Goal: Task Accomplishment & Management: Use online tool/utility

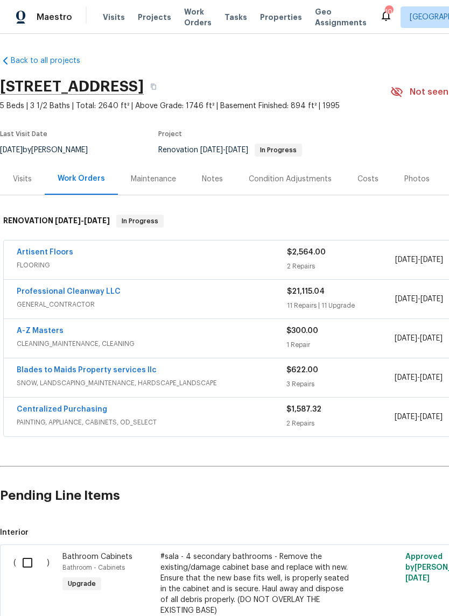
click at [211, 176] on div "Notes" at bounding box center [212, 179] width 21 height 11
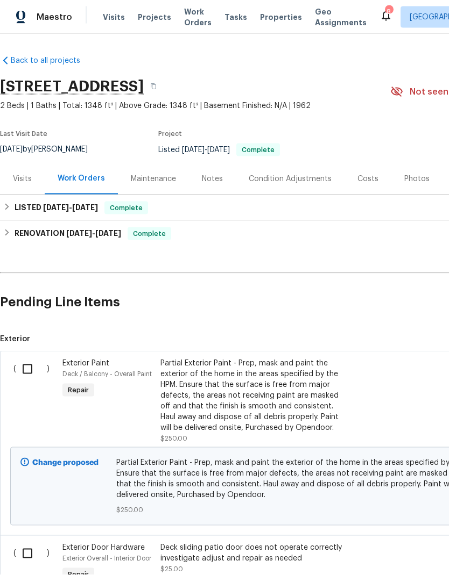
scroll to position [4, 0]
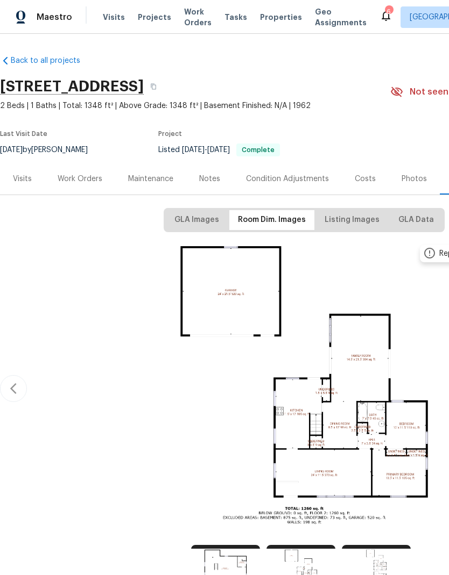
click at [113, 15] on span "Visits" at bounding box center [114, 17] width 22 height 11
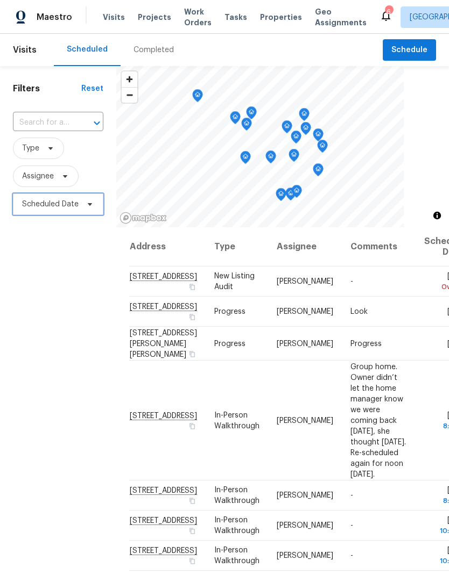
click at [70, 207] on span "Scheduled Date" at bounding box center [50, 204] width 56 height 11
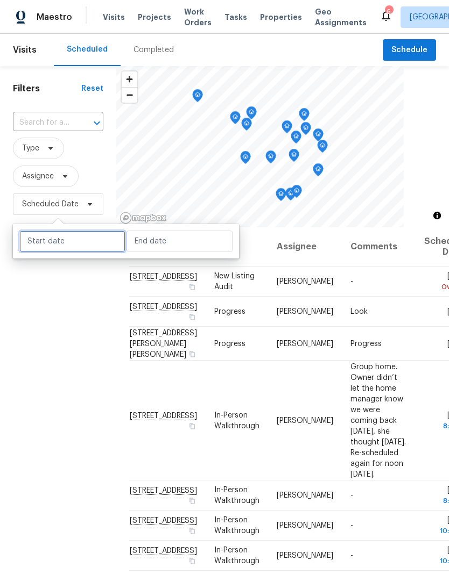
click at [91, 250] on input "text" at bounding box center [72, 242] width 106 height 22
select select "8"
select select "2025"
select select "9"
select select "2025"
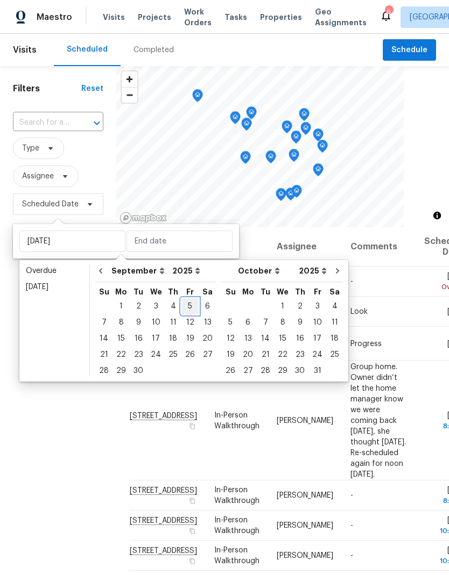
click at [186, 309] on div "5" at bounding box center [189, 306] width 17 height 15
type input "[DATE]"
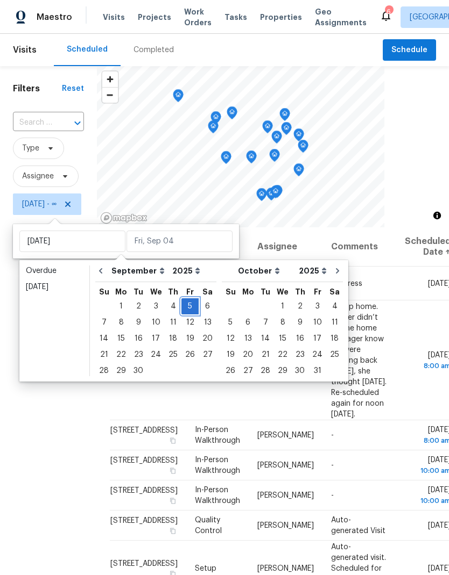
click at [188, 302] on div "5" at bounding box center [189, 306] width 17 height 15
type input "[DATE]"
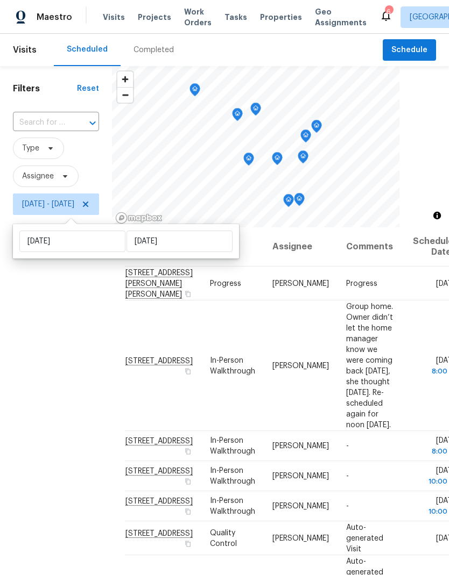
click at [81, 510] on div "Filters Reset ​ Type Assignee [DATE] - [DATE]" at bounding box center [56, 377] width 112 height 622
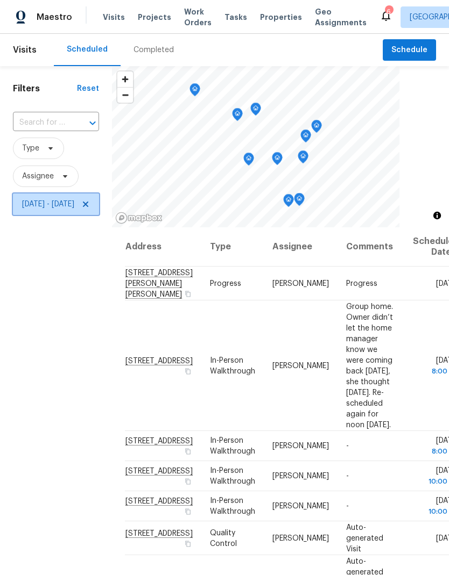
click at [90, 207] on icon at bounding box center [85, 204] width 9 height 9
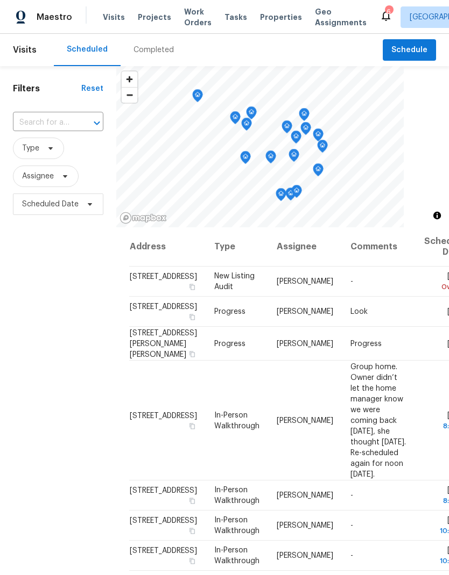
click at [155, 43] on div "Completed" at bounding box center [153, 50] width 66 height 32
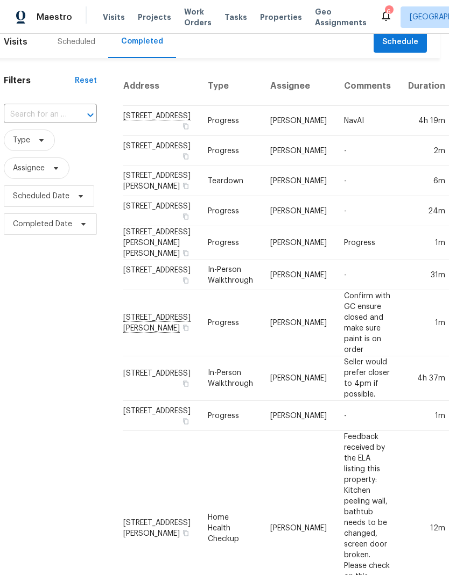
scroll to position [9, 5]
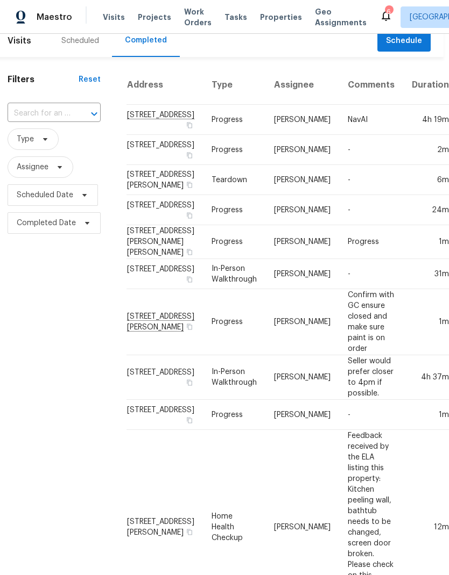
click at [266, 18] on span "Properties" at bounding box center [281, 17] width 42 height 11
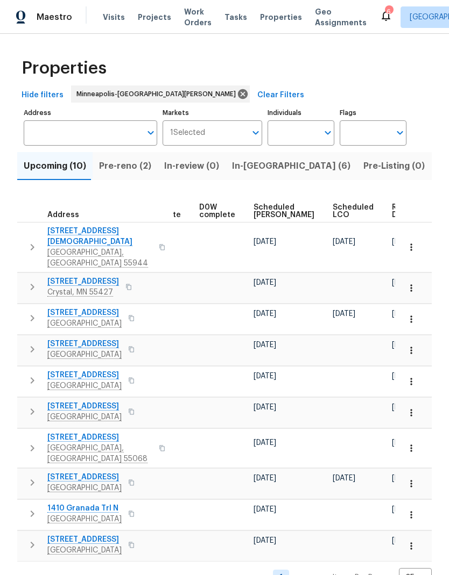
scroll to position [0, 271]
click at [392, 218] on span "Ready Date" at bounding box center [404, 211] width 24 height 15
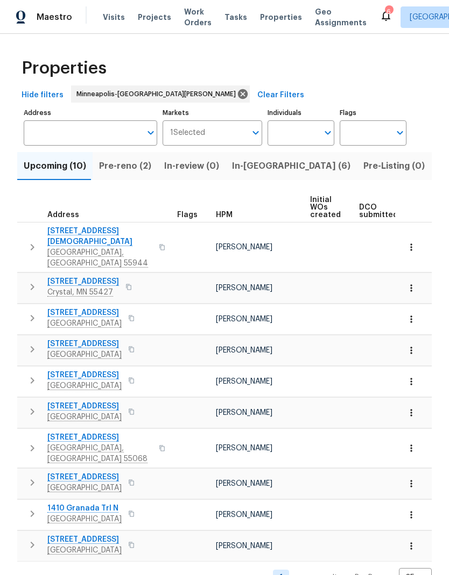
click at [112, 20] on span "Visits" at bounding box center [114, 17] width 22 height 11
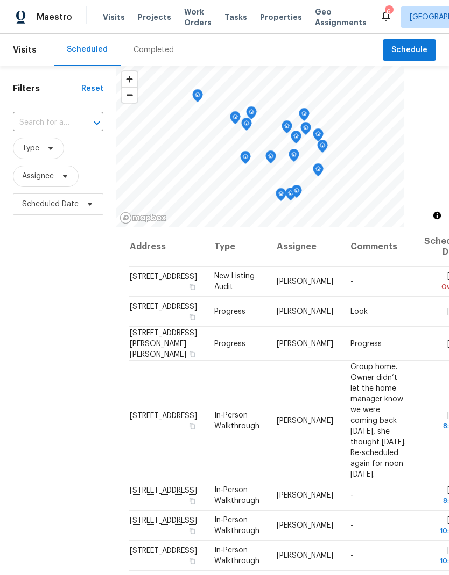
click at [154, 48] on div "Completed" at bounding box center [153, 50] width 40 height 11
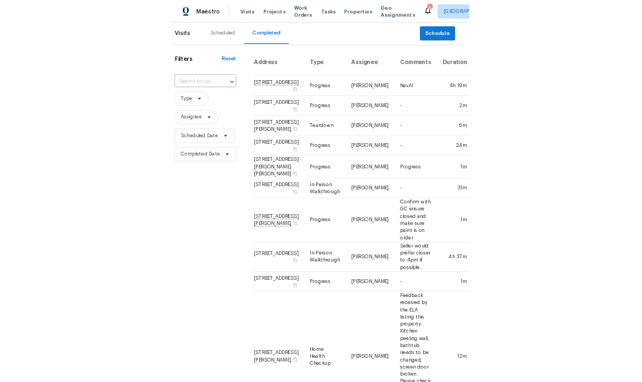
scroll to position [0, 10]
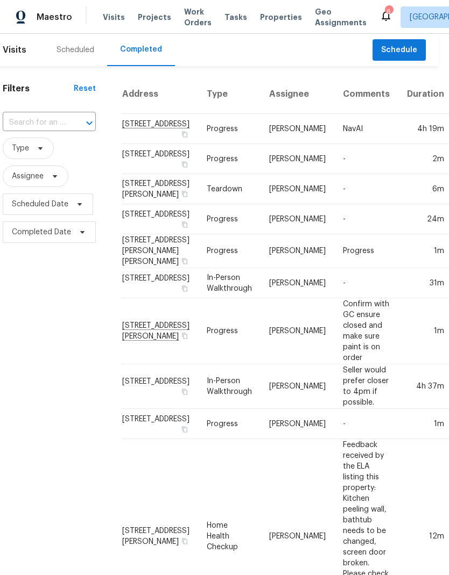
click at [120, 21] on span "Visits" at bounding box center [114, 17] width 22 height 11
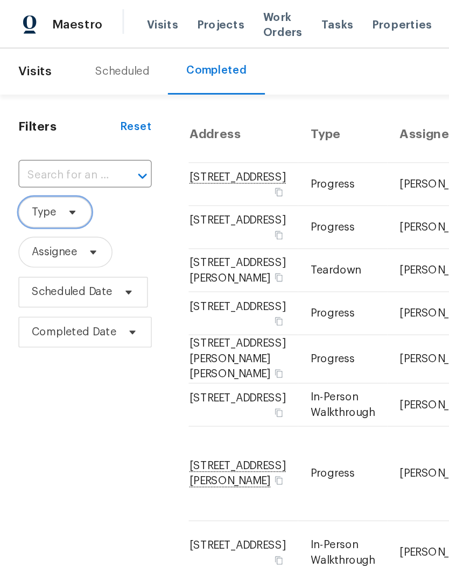
click at [54, 152] on icon at bounding box center [50, 148] width 9 height 9
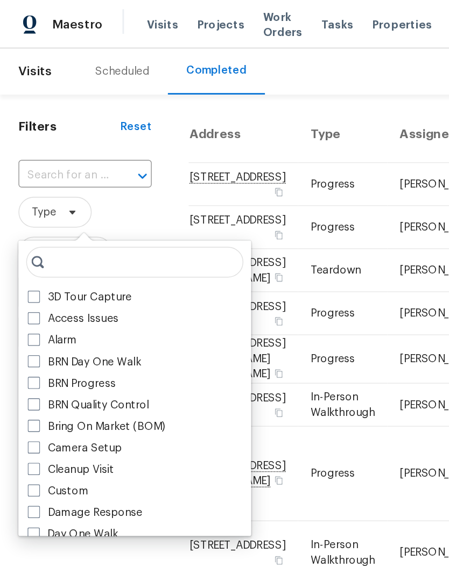
click at [26, 307] on div "Camera Setup" at bounding box center [94, 313] width 156 height 15
click at [70, 89] on h1 "Filters" at bounding box center [48, 88] width 71 height 11
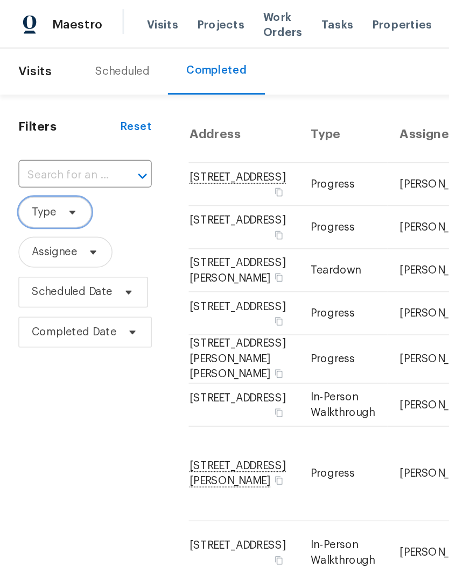
click at [55, 148] on span "Type" at bounding box center [38, 149] width 51 height 22
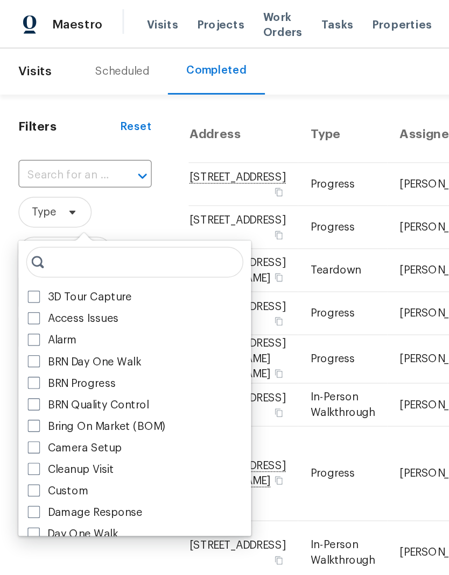
click at [20, 321] on div "Cleanup Visit" at bounding box center [94, 328] width 156 height 15
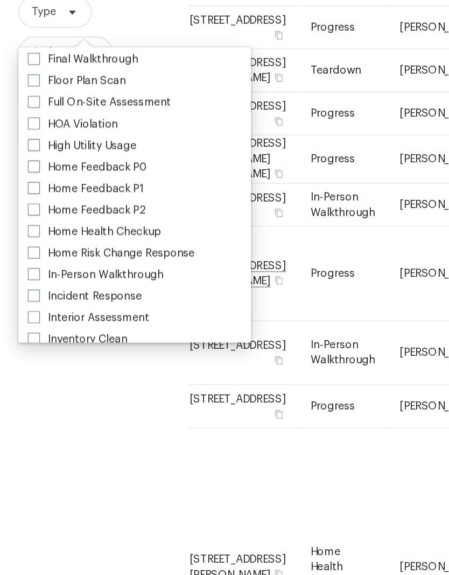
scroll to position [285, 0]
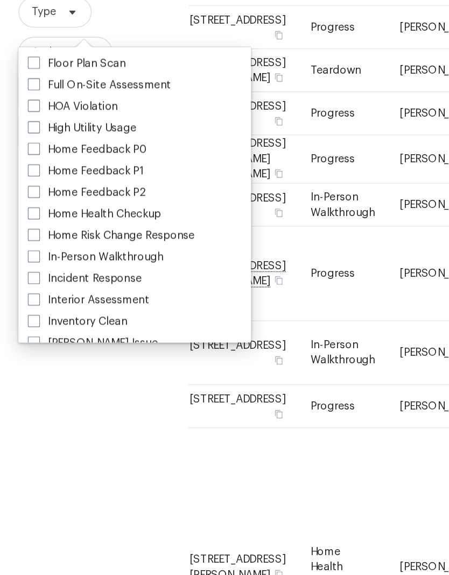
click at [27, 315] on span at bounding box center [23, 319] width 9 height 9
click at [26, 315] on input "In-Person Walkthrough" at bounding box center [22, 318] width 7 height 7
checkbox input "true"
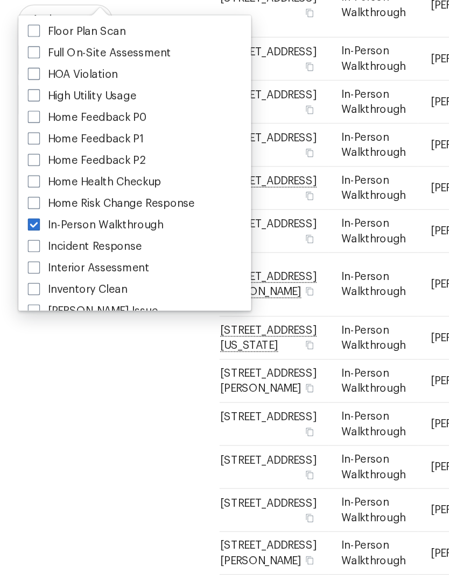
click at [91, 328] on div "Filters Reset ​ In-Person Walkthrough Assignee Scheduled Date Completed Date" at bounding box center [70, 443] width 140 height 755
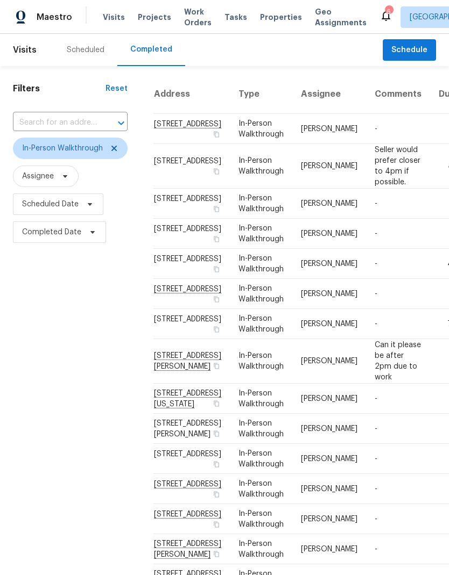
click at [86, 51] on div "Scheduled" at bounding box center [86, 50] width 38 height 11
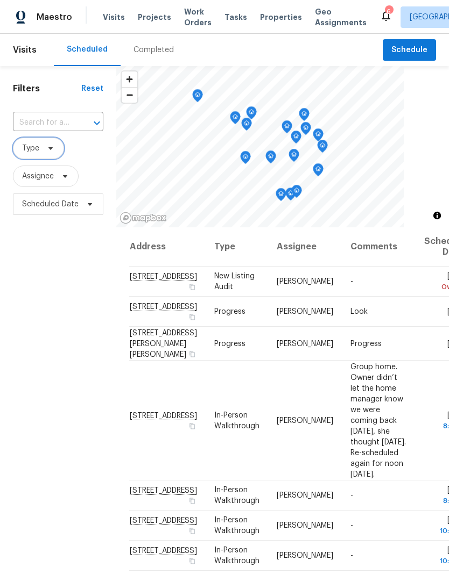
click at [44, 147] on span at bounding box center [49, 148] width 12 height 9
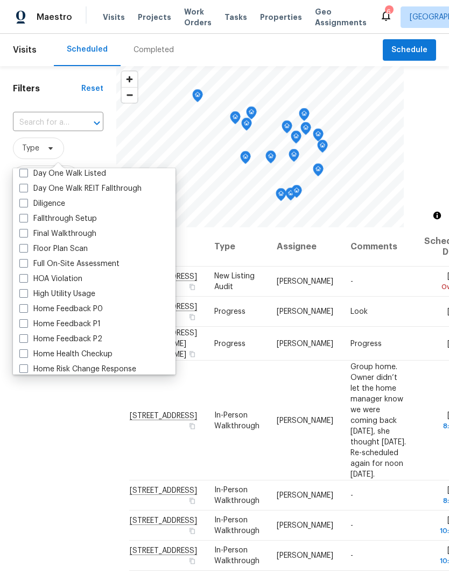
scroll to position [273, 0]
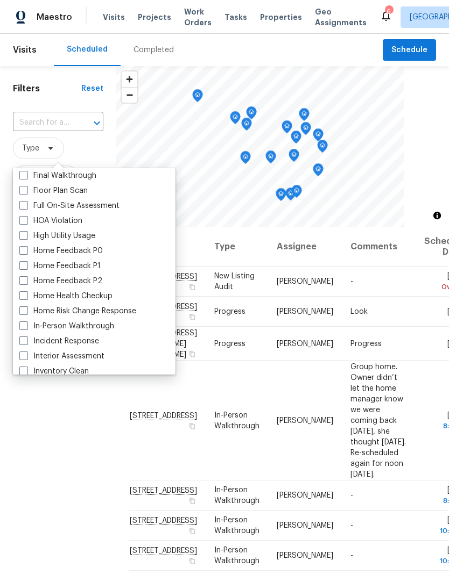
click at [26, 326] on span at bounding box center [23, 326] width 9 height 9
click at [26, 326] on input "In-Person Walkthrough" at bounding box center [22, 324] width 7 height 7
checkbox input "true"
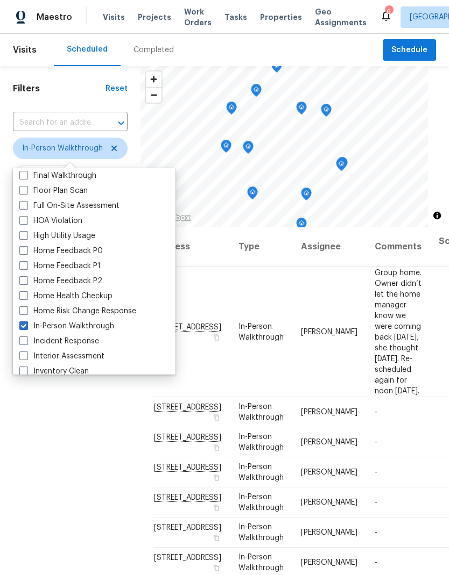
click at [86, 474] on div "Filters Reset ​ In-Person Walkthrough Assignee Scheduled Date" at bounding box center [70, 377] width 140 height 622
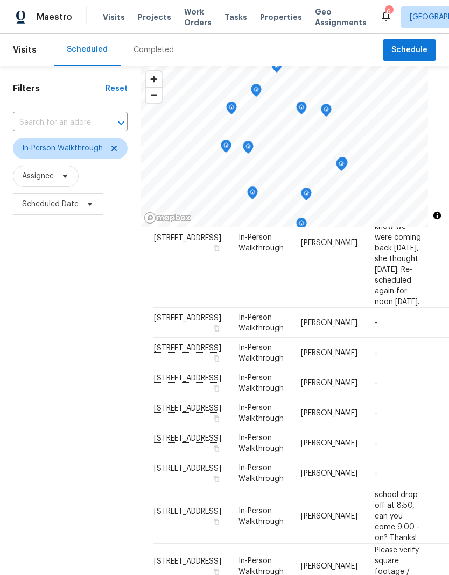
scroll to position [181, 0]
click at [74, 205] on span "Scheduled Date" at bounding box center [50, 204] width 56 height 11
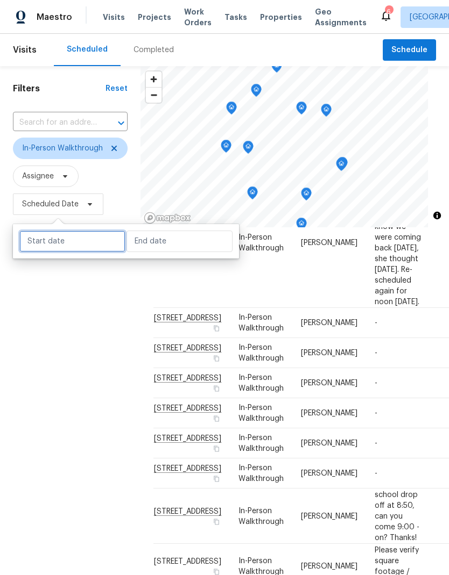
click at [81, 241] on input "text" at bounding box center [72, 242] width 106 height 22
select select "8"
select select "2025"
select select "9"
select select "2025"
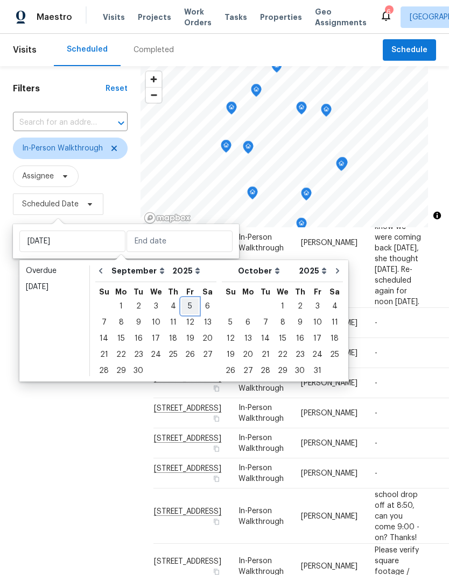
click at [182, 303] on div "5" at bounding box center [189, 306] width 17 height 15
type input "[DATE]"
click at [189, 304] on div "5" at bounding box center [189, 306] width 17 height 15
type input "[DATE]"
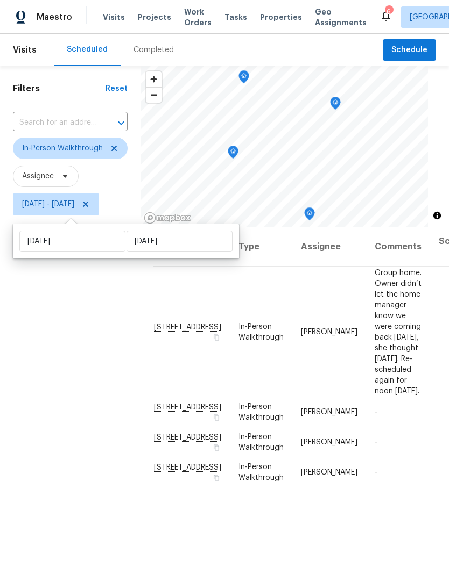
click at [58, 462] on div "Filters Reset ​ In-Person Walkthrough Assignee [DATE] - [DATE]" at bounding box center [70, 377] width 140 height 622
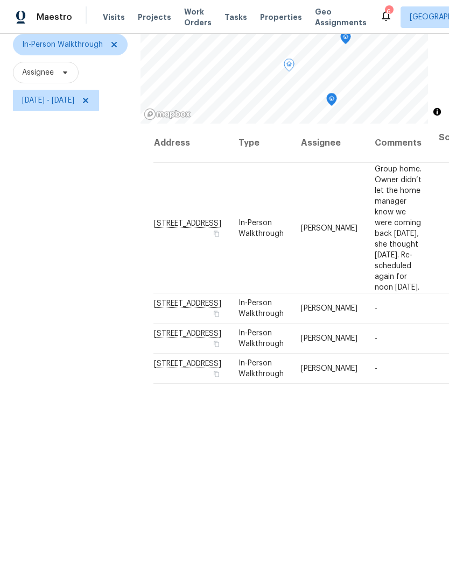
click at [0, 0] on icon at bounding box center [0, 0] width 0 height 0
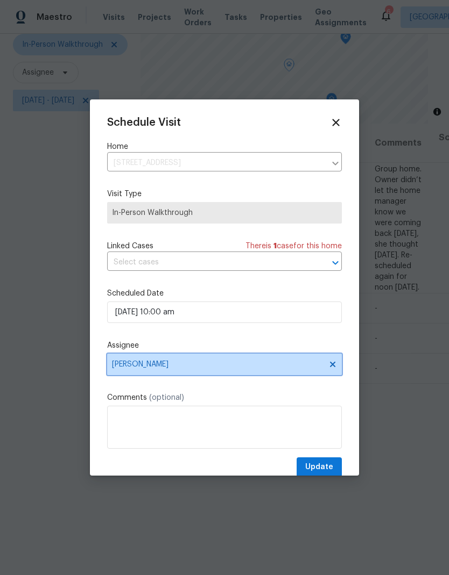
click at [338, 366] on span "[PERSON_NAME]" at bounding box center [224, 365] width 234 height 22
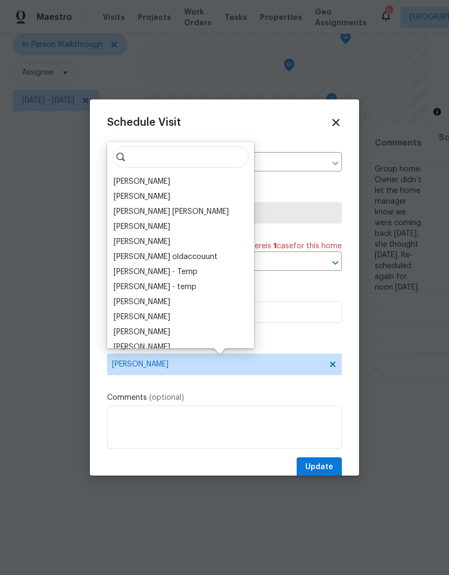
click at [142, 184] on div "[PERSON_NAME]" at bounding box center [141, 181] width 56 height 11
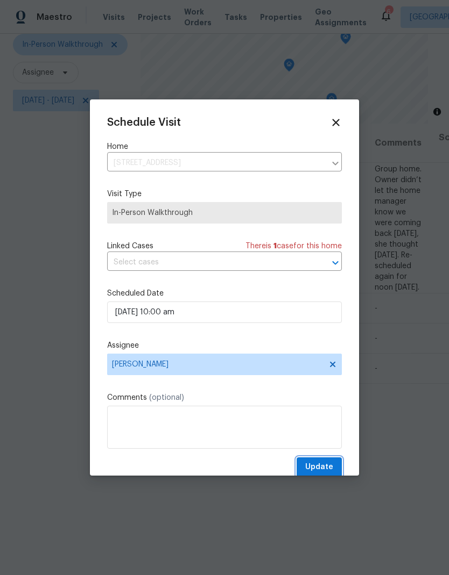
click at [324, 465] on span "Update" at bounding box center [319, 467] width 28 height 13
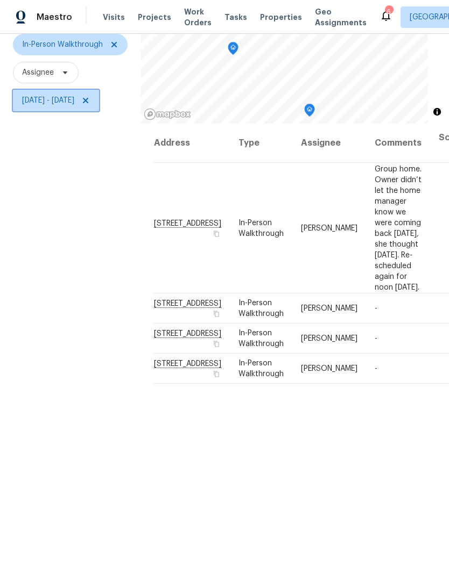
click at [99, 103] on span "[DATE] - [DATE]" at bounding box center [56, 101] width 86 height 22
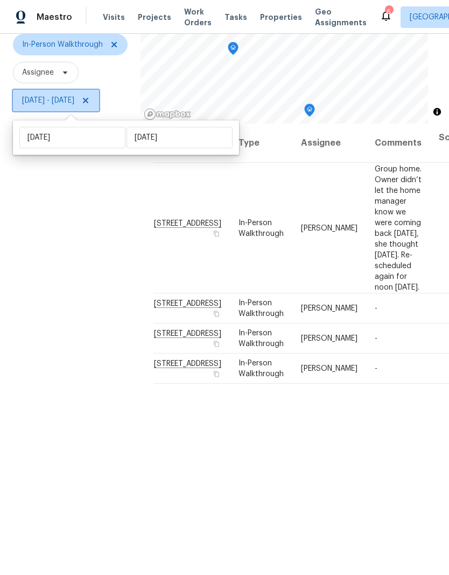
click at [90, 103] on icon at bounding box center [85, 100] width 9 height 9
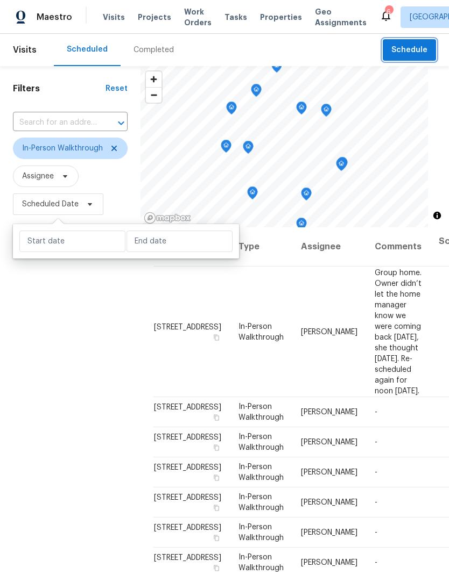
click at [398, 43] on button "Schedule" at bounding box center [408, 50] width 53 height 22
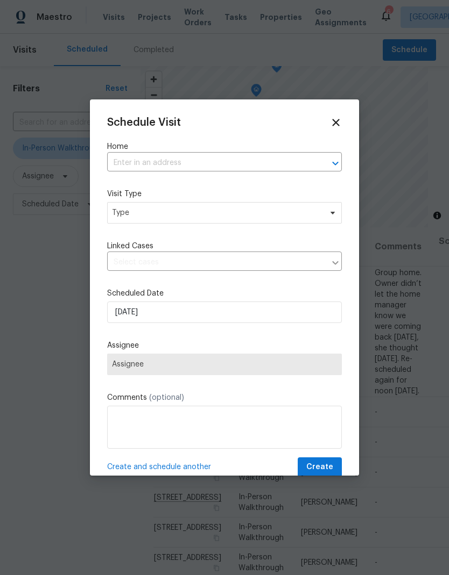
click at [188, 157] on input "text" at bounding box center [209, 163] width 204 height 17
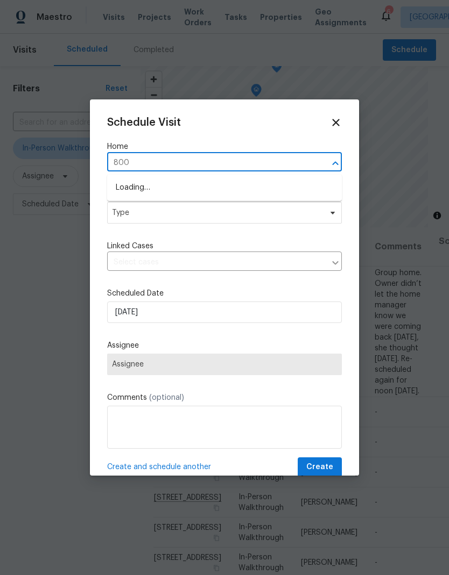
type input "8000"
click at [201, 194] on li "[STREET_ADDRESS]" at bounding box center [224, 188] width 234 height 18
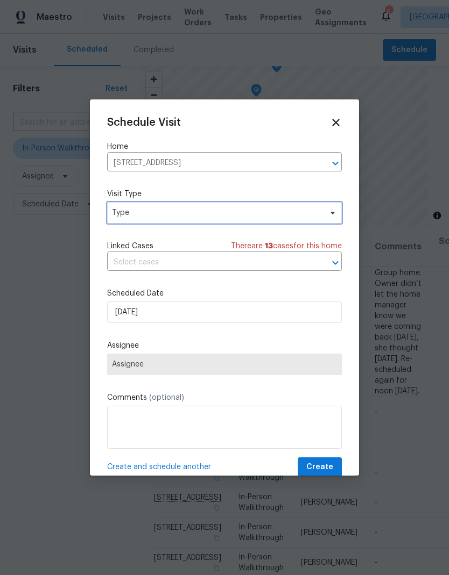
click at [240, 212] on span "Type" at bounding box center [216, 213] width 209 height 11
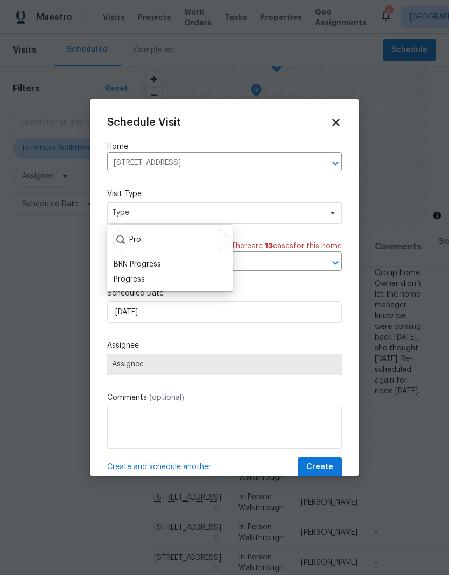
type input "Pro"
click at [136, 281] on div "Progress" at bounding box center [128, 279] width 31 height 11
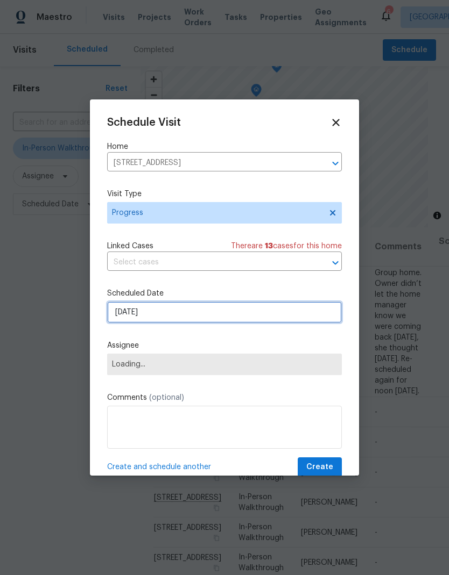
click at [207, 312] on input "[DATE]" at bounding box center [224, 313] width 234 height 22
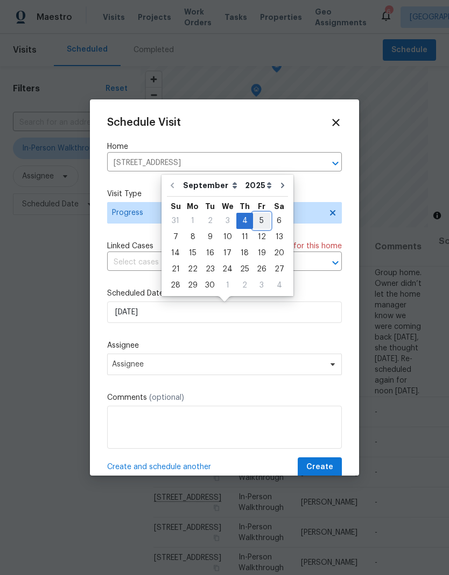
click at [258, 217] on div "5" at bounding box center [261, 221] width 17 height 15
type input "[DATE]"
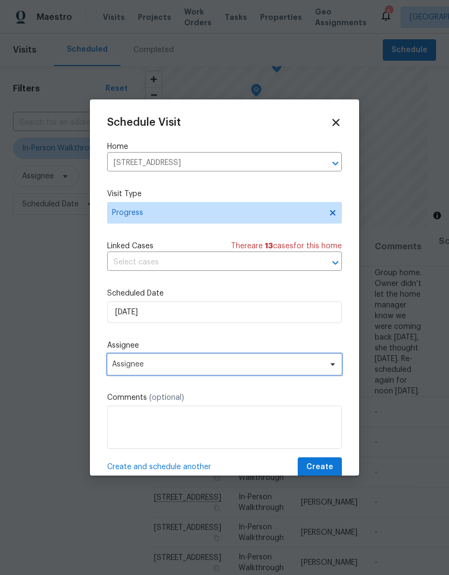
click at [218, 369] on span "Assignee" at bounding box center [217, 364] width 211 height 9
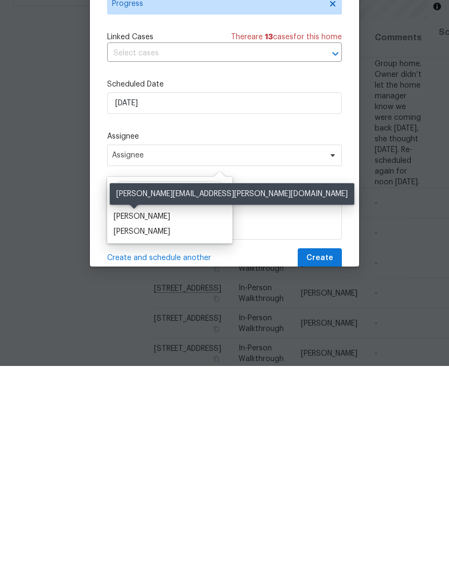
type input "[PERSON_NAME]"
click at [146, 421] on div "[PERSON_NAME]" at bounding box center [141, 426] width 56 height 11
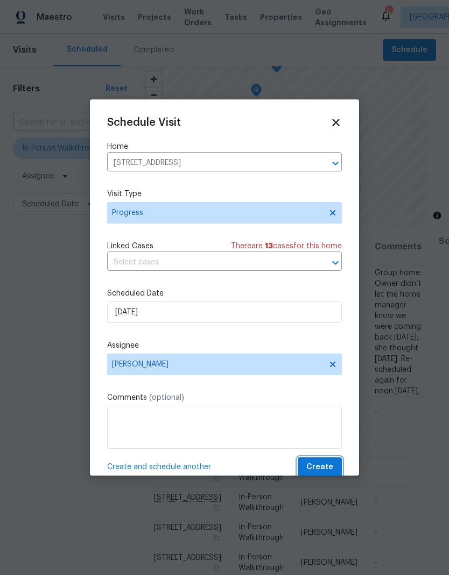
click at [326, 466] on span "Create" at bounding box center [319, 467] width 27 height 13
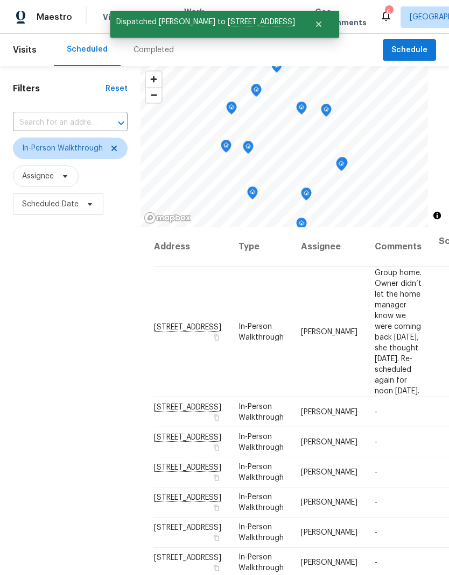
click at [77, 456] on div "Filters Reset ​ In-Person Walkthrough Assignee Scheduled Date" at bounding box center [70, 377] width 140 height 622
